Goal: Book appointment/travel/reservation

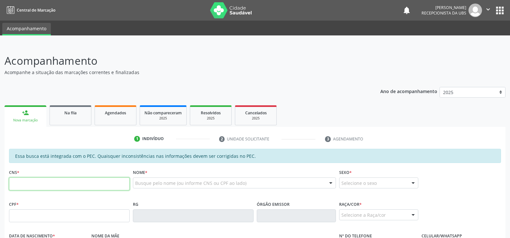
click at [16, 184] on input "text" at bounding box center [69, 183] width 121 height 13
type input "7"
type input "700 2004 3616 3228"
type input "149.977.914-31"
type input "1[DATE]"
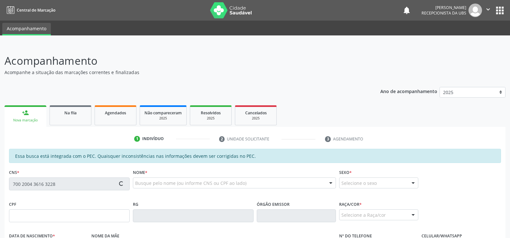
type input "[PERSON_NAME]"
type input "[PHONE_NUMBER]"
type input "S/N"
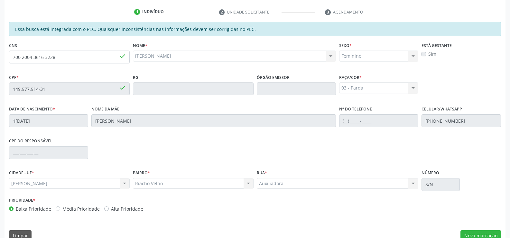
scroll to position [139, 0]
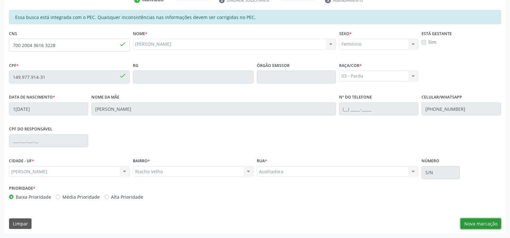
click at [483, 221] on button "Nova marcação" at bounding box center [480, 223] width 41 height 11
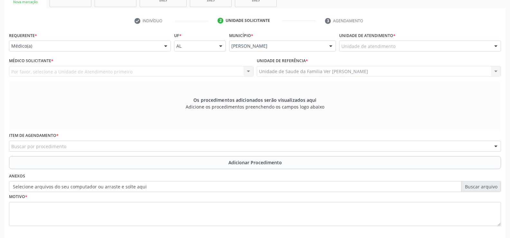
scroll to position [75, 0]
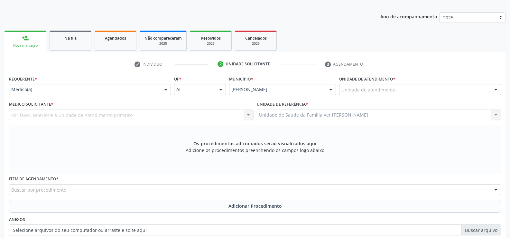
click at [495, 89] on div at bounding box center [496, 89] width 10 height 11
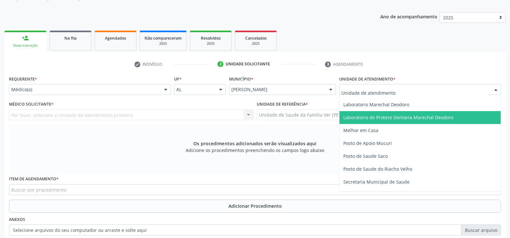
scroll to position [257, 0]
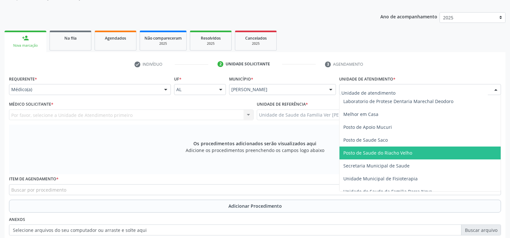
click at [411, 152] on span "Posto de Saude do Riacho Velho" at bounding box center [419, 152] width 161 height 13
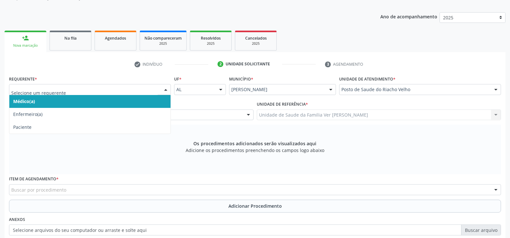
click at [166, 88] on div at bounding box center [166, 89] width 10 height 11
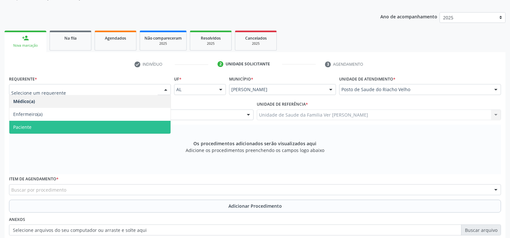
click at [139, 132] on span "Paciente" at bounding box center [89, 127] width 161 height 13
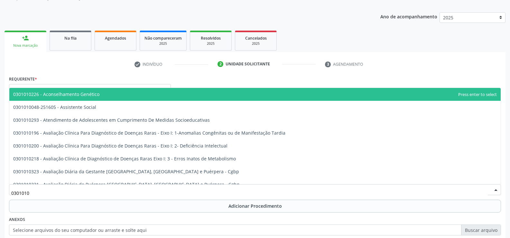
type input "03010100"
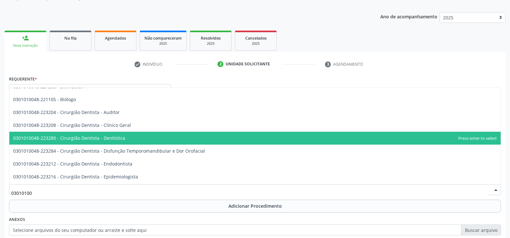
scroll to position [32, 0]
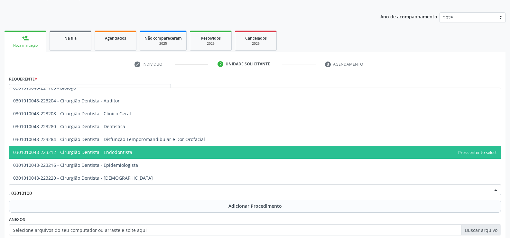
click at [150, 155] on span "0301010048-223212 - Cirurgião Dentista - Endodontista" at bounding box center [254, 152] width 491 height 13
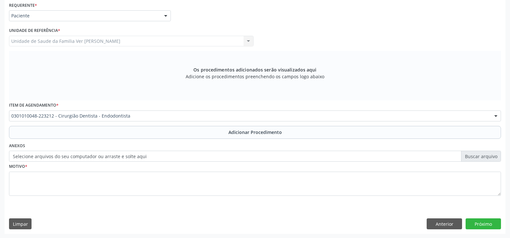
scroll to position [149, 0]
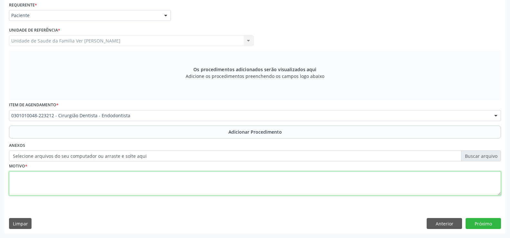
click at [23, 179] on textarea at bounding box center [255, 183] width 492 height 24
type textarea "p"
type textarea "prilpite irreversivel"
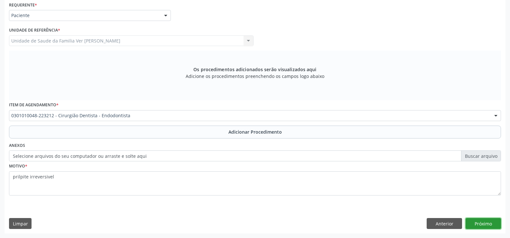
click at [486, 223] on button "Próximo" at bounding box center [482, 223] width 35 height 11
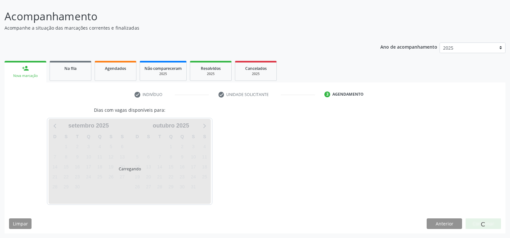
scroll to position [63, 0]
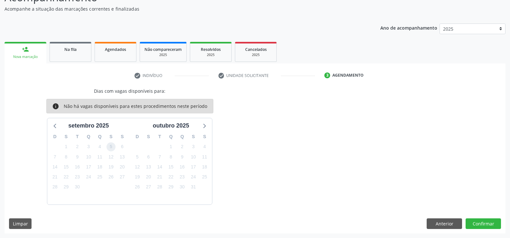
click at [112, 149] on span "5" at bounding box center [110, 146] width 9 height 9
click at [482, 222] on button "Confirmar" at bounding box center [482, 223] width 35 height 11
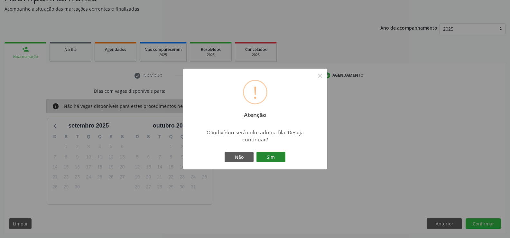
click at [270, 156] on button "Sim" at bounding box center [270, 156] width 29 height 11
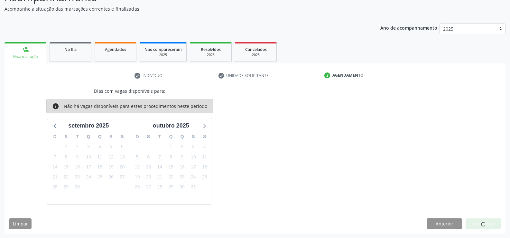
scroll to position [0, 0]
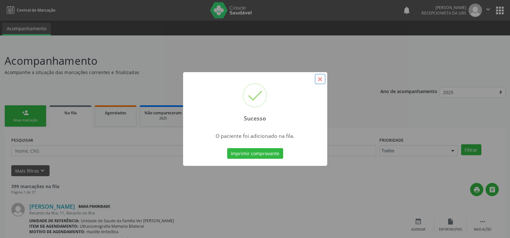
click at [323, 74] on button "×" at bounding box center [319, 79] width 11 height 11
